Goal: Find specific page/section: Find specific page/section

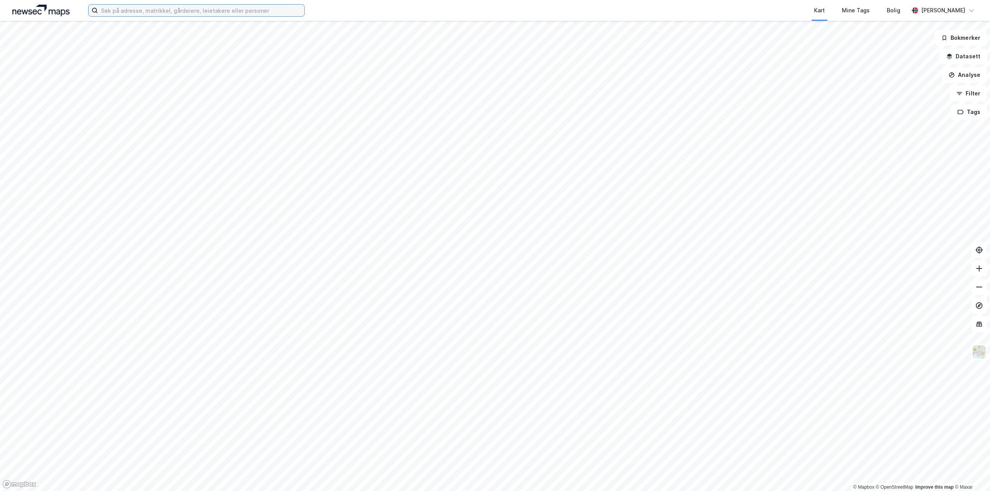
click at [127, 11] on input at bounding box center [201, 11] width 206 height 12
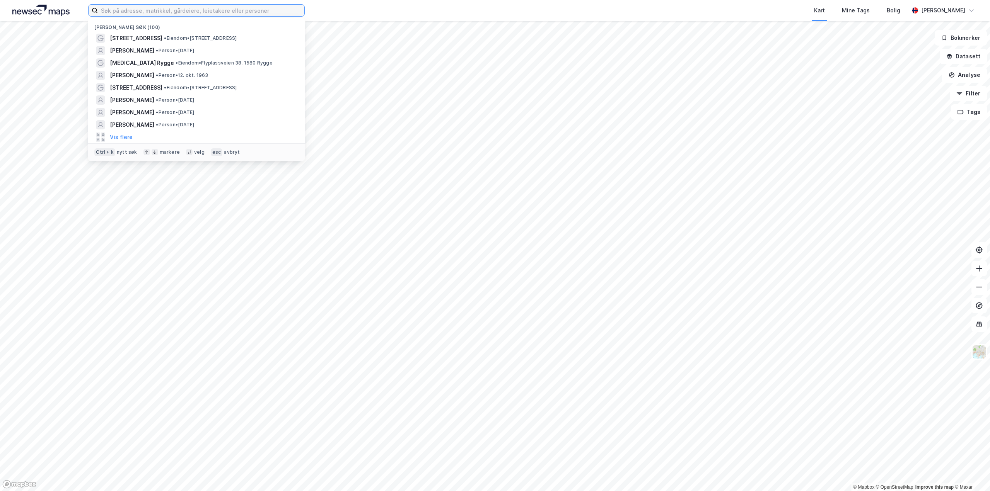
paste input "[STREET_ADDRESS],"
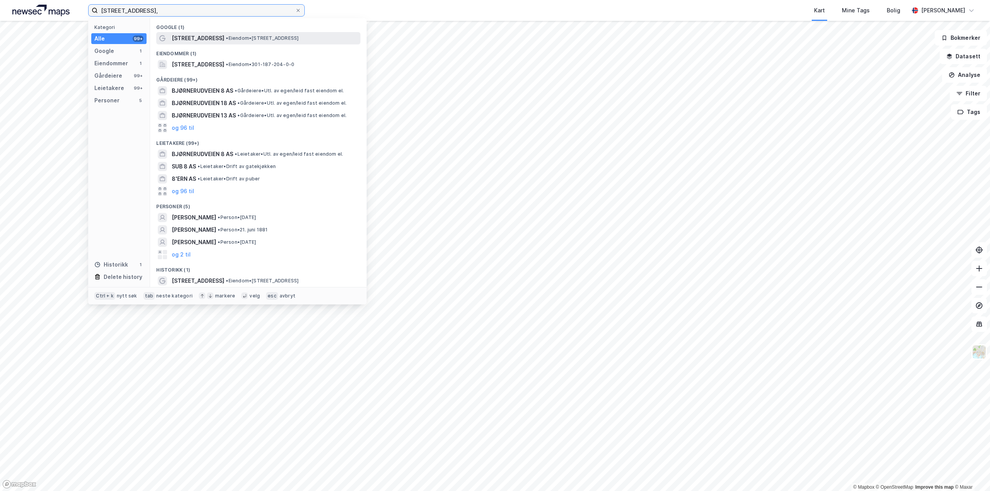
type input "[STREET_ADDRESS],"
click at [203, 37] on span "[STREET_ADDRESS]" at bounding box center [198, 38] width 53 height 9
